Goal: Information Seeking & Learning: Learn about a topic

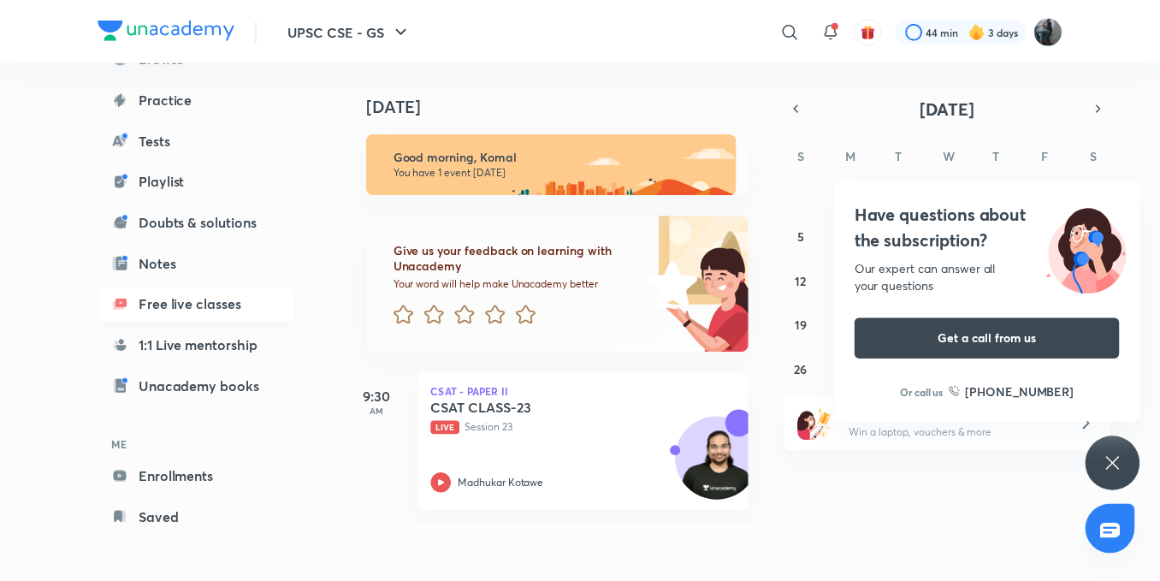
scroll to position [189, 0]
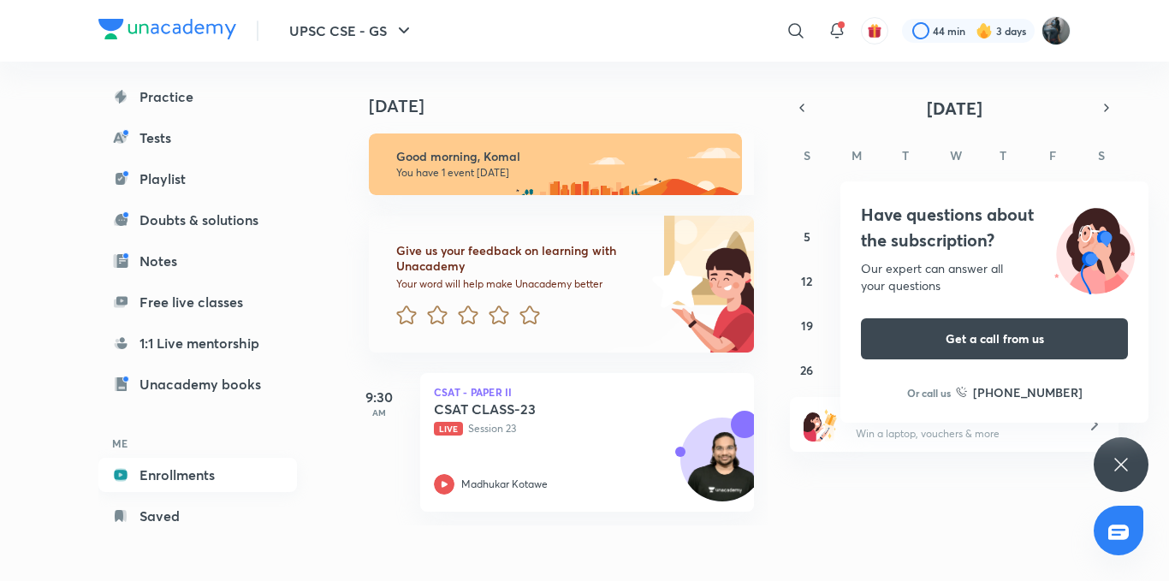
click at [203, 479] on link "Enrollments" at bounding box center [197, 475] width 198 height 34
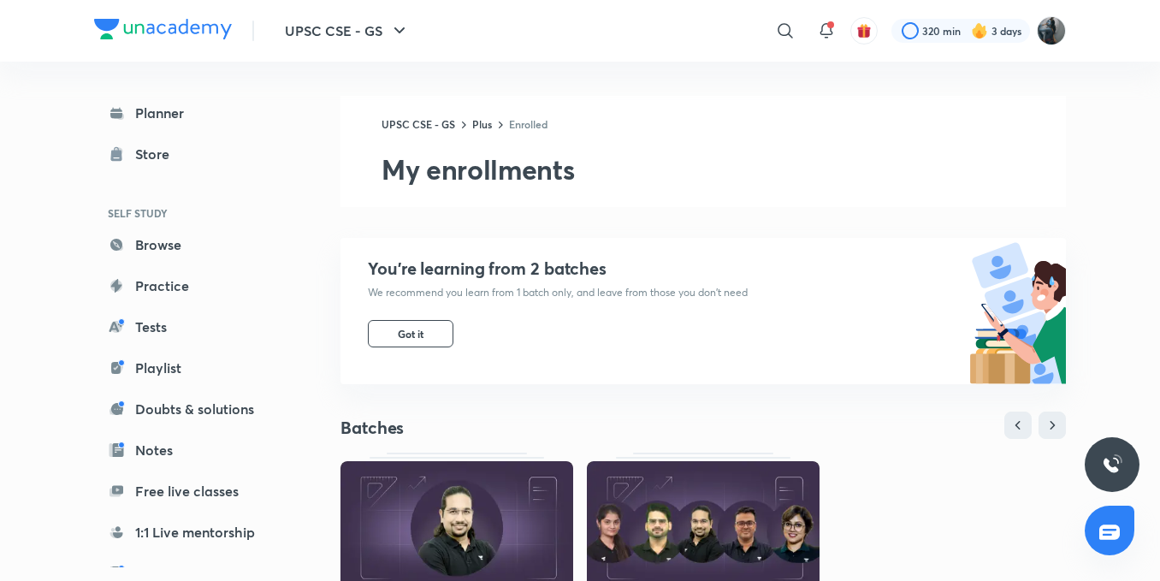
scroll to position [596, 0]
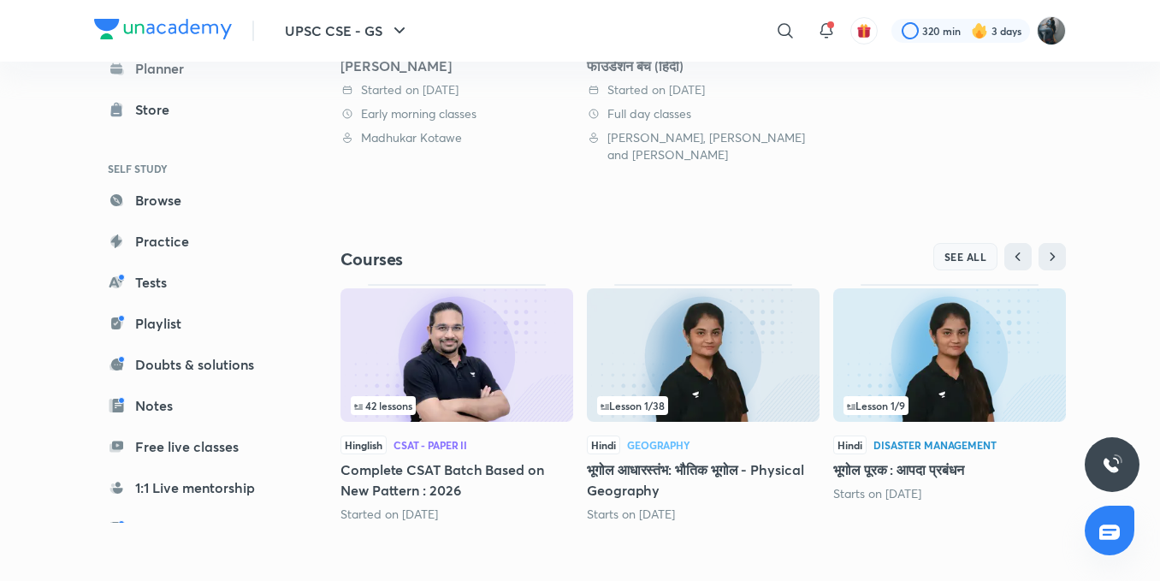
click at [956, 257] on span "SEE ALL" at bounding box center [966, 257] width 43 height 12
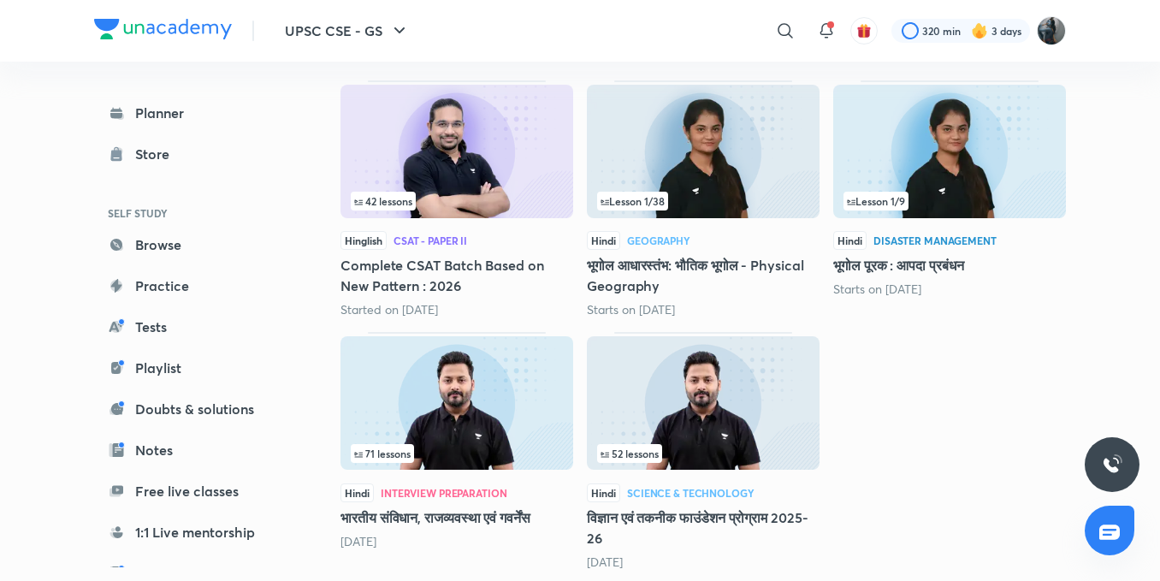
scroll to position [269, 0]
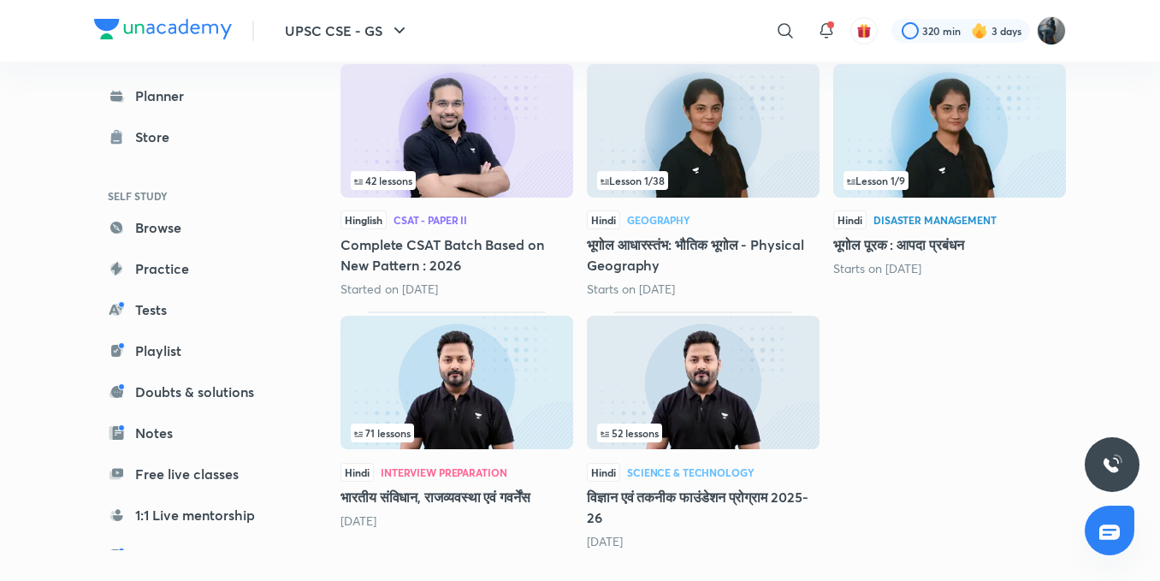
click at [447, 418] on img at bounding box center [457, 382] width 233 height 133
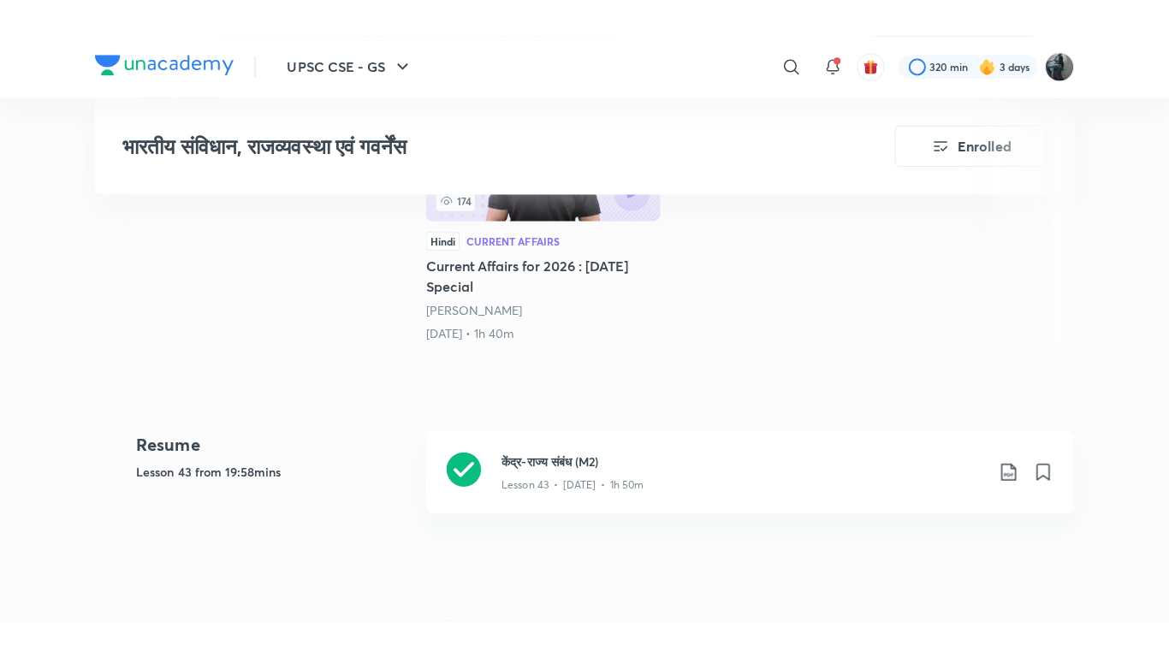
scroll to position [585, 0]
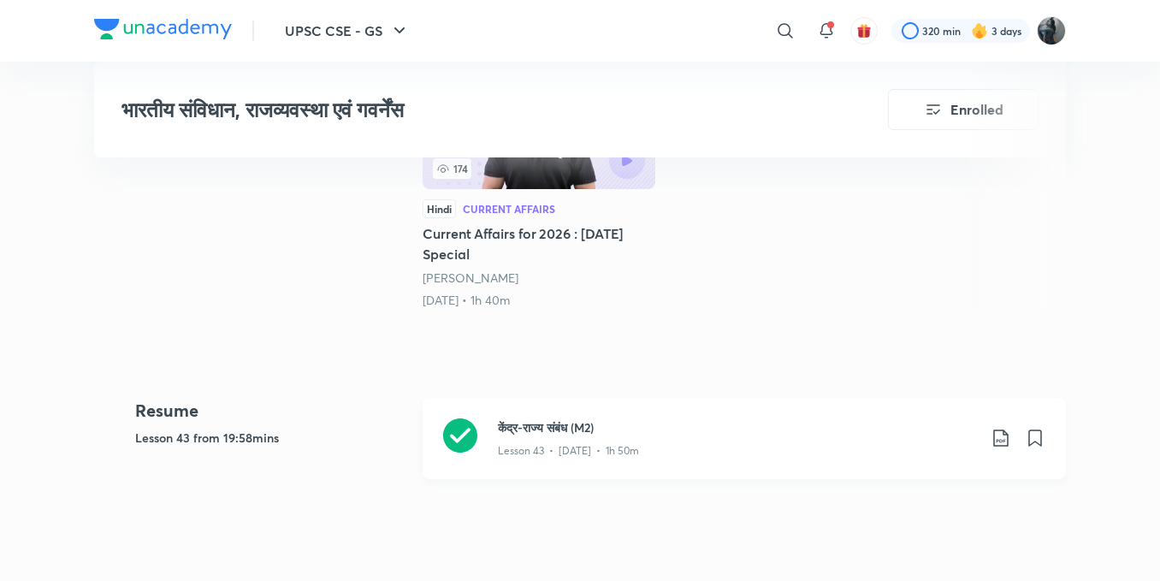
click at [635, 443] on p "Lesson 43 • [DATE] • 1h 50m" at bounding box center [568, 450] width 141 height 15
